Goal: Information Seeking & Learning: Learn about a topic

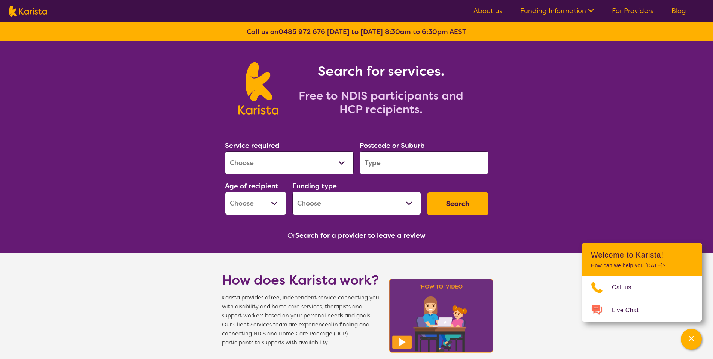
click at [498, 122] on section "Service required Allied Health Assistant Assessment (ADHD or Autism) Behaviour …" at bounding box center [356, 180] width 287 height 122
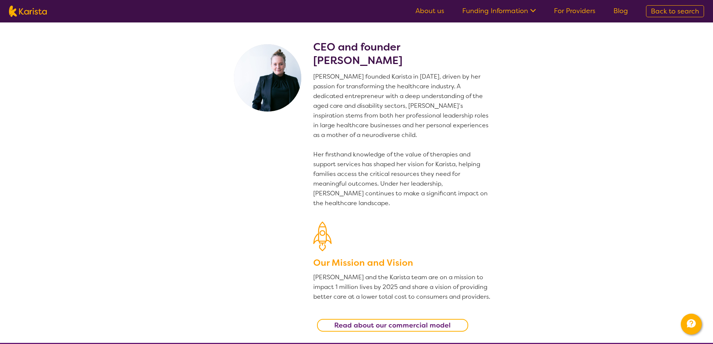
click at [501, 14] on link "Funding Information" at bounding box center [499, 10] width 74 height 9
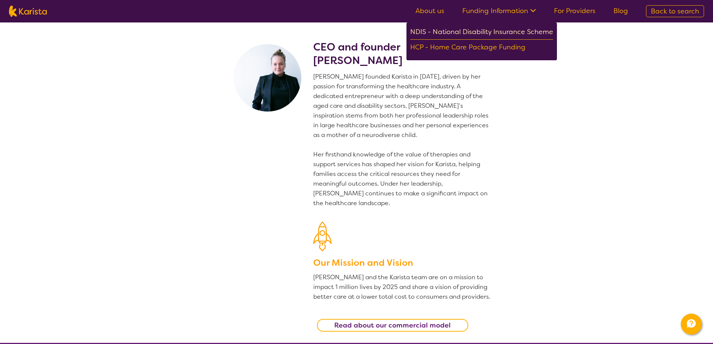
click at [491, 31] on div "NDIS - National Disability Insurance Scheme" at bounding box center [481, 32] width 143 height 13
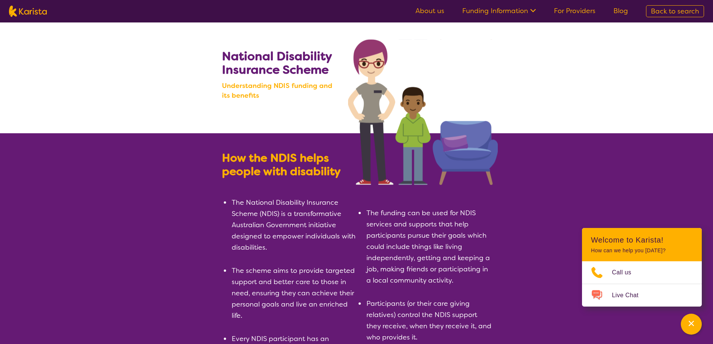
click at [491, 15] on link "Funding Information" at bounding box center [499, 10] width 74 height 9
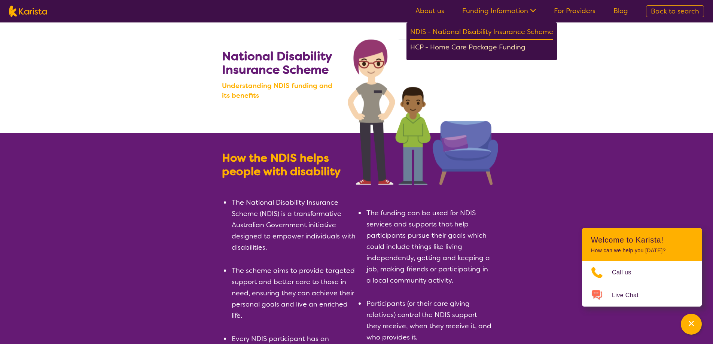
click at [480, 48] on div "HCP - Home Care Package Funding" at bounding box center [481, 48] width 143 height 13
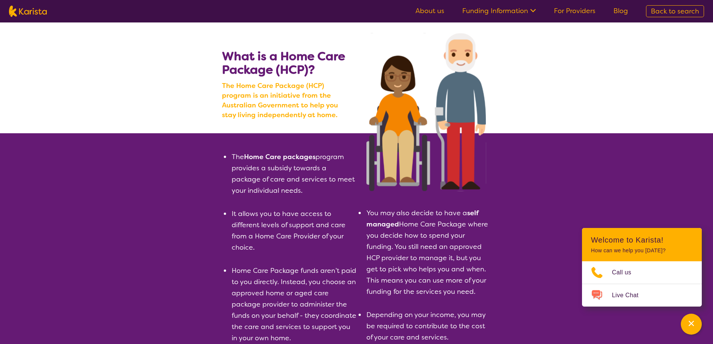
click at [37, 17] on img at bounding box center [28, 11] width 38 height 11
